Goal: Information Seeking & Learning: Understand process/instructions

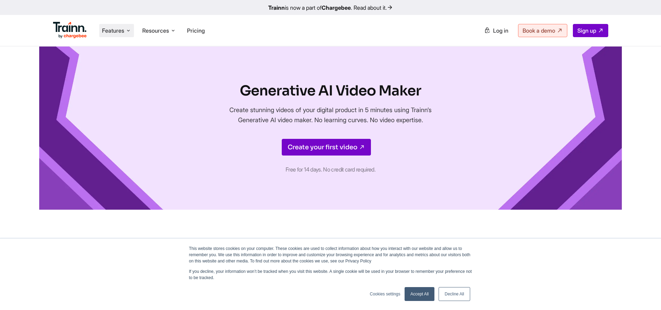
click at [124, 30] on span "Features" at bounding box center [113, 31] width 22 height 8
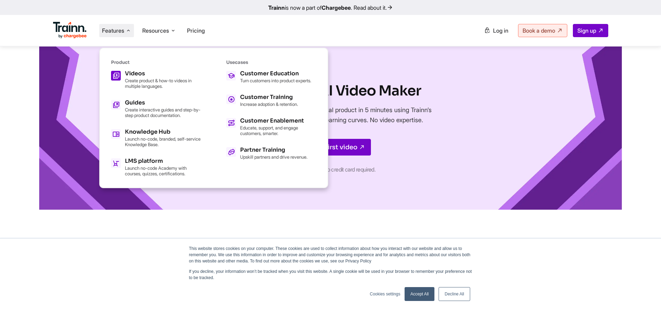
click at [139, 82] on p "Create product & how-to videos in multiple languages." at bounding box center [163, 83] width 76 height 11
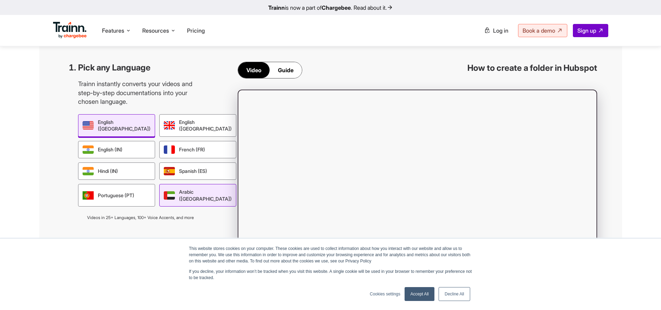
scroll to position [590, 0]
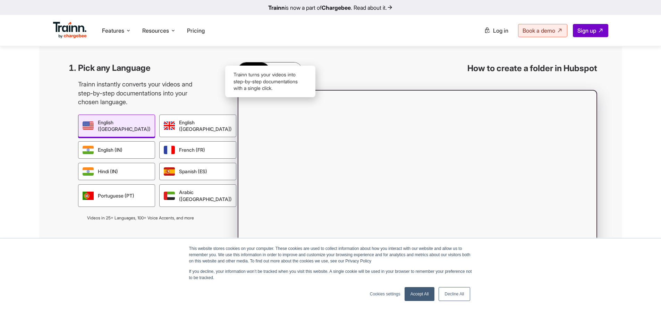
click at [277, 78] on div "Guide" at bounding box center [285, 70] width 32 height 16
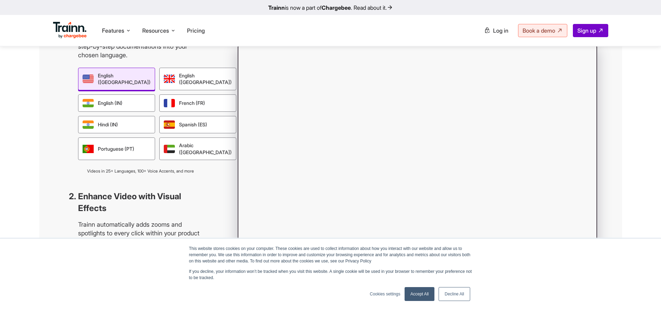
scroll to position [624, 0]
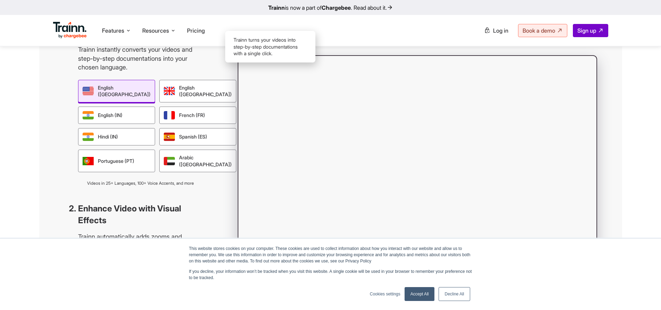
click at [260, 44] on div "Video" at bounding box center [254, 36] width 32 height 16
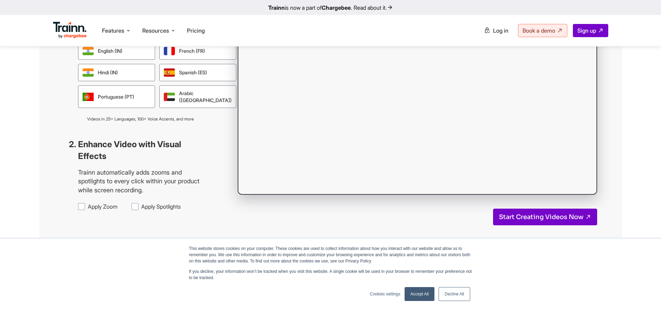
scroll to position [763, 0]
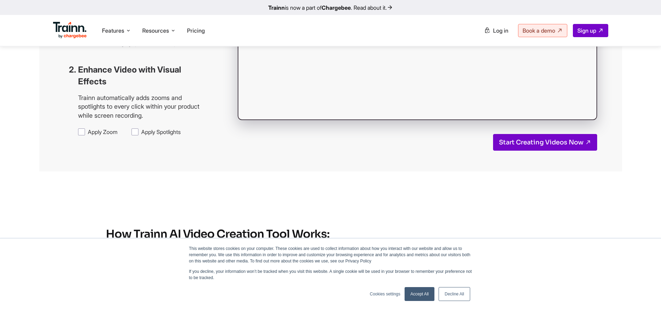
click at [106, 136] on span "Apply Zoom" at bounding box center [103, 132] width 30 height 8
click at [88, 128] on input "Apply Zoom" at bounding box center [87, 128] width 0 height 0
checkbox input "true"
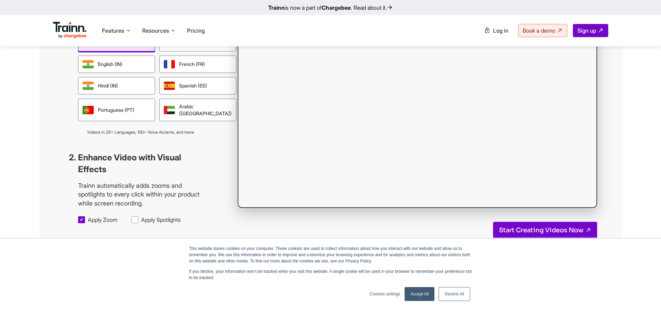
scroll to position [659, 0]
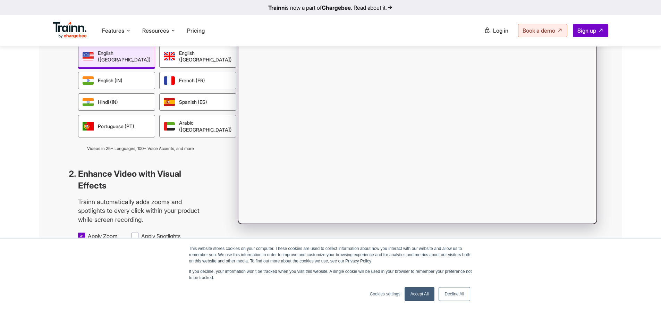
click at [448, 291] on link "Decline All" at bounding box center [453, 294] width 31 height 14
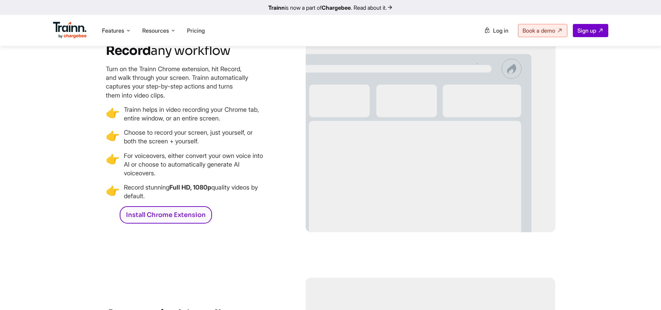
scroll to position [1041, 0]
